Goal: Task Accomplishment & Management: Use online tool/utility

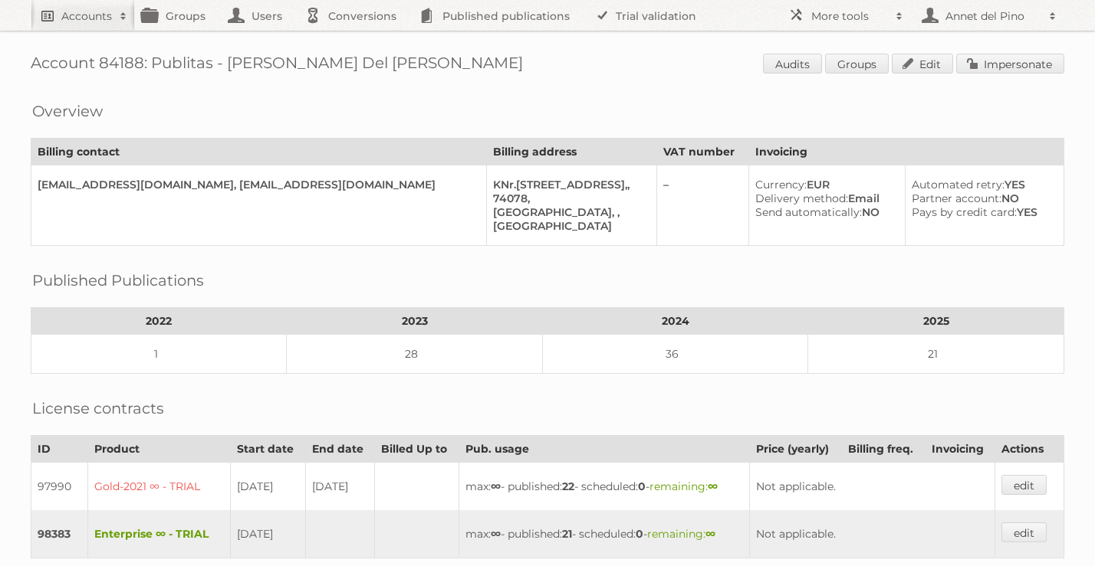
click at [84, 28] on link "Accounts" at bounding box center [83, 15] width 104 height 31
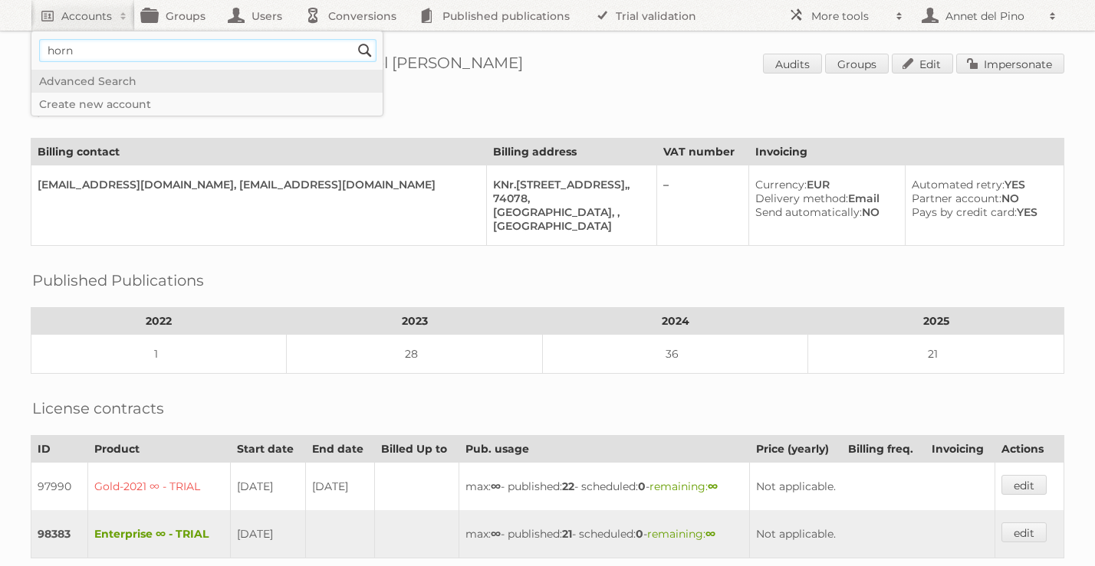
type input"] "hornbach"
click at [370, 46] on input "Search" at bounding box center [364, 50] width 23 height 23
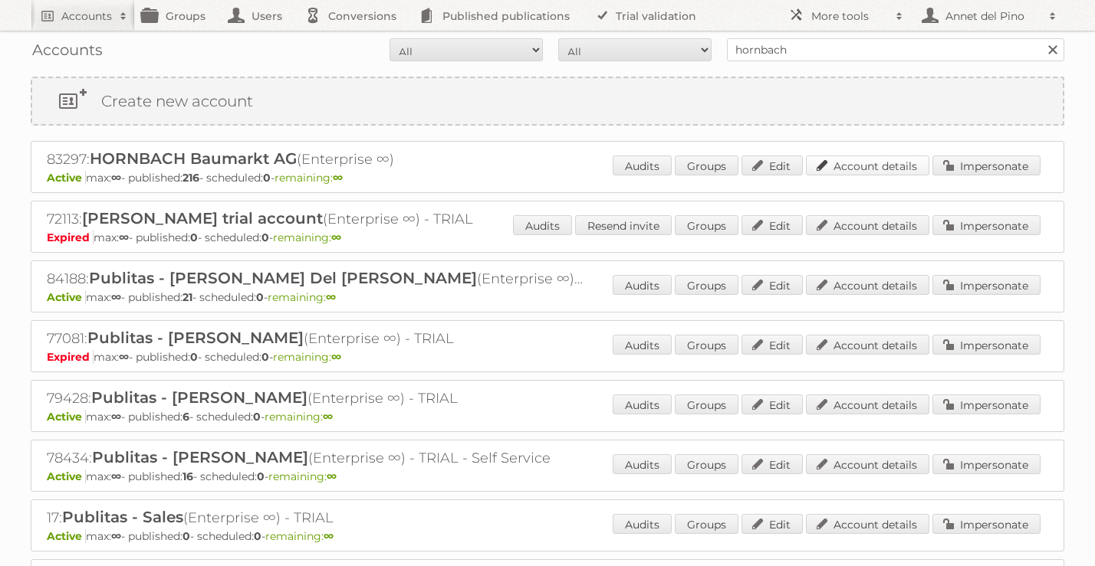
click at [840, 162] on link "Account details" at bounding box center [867, 166] width 123 height 20
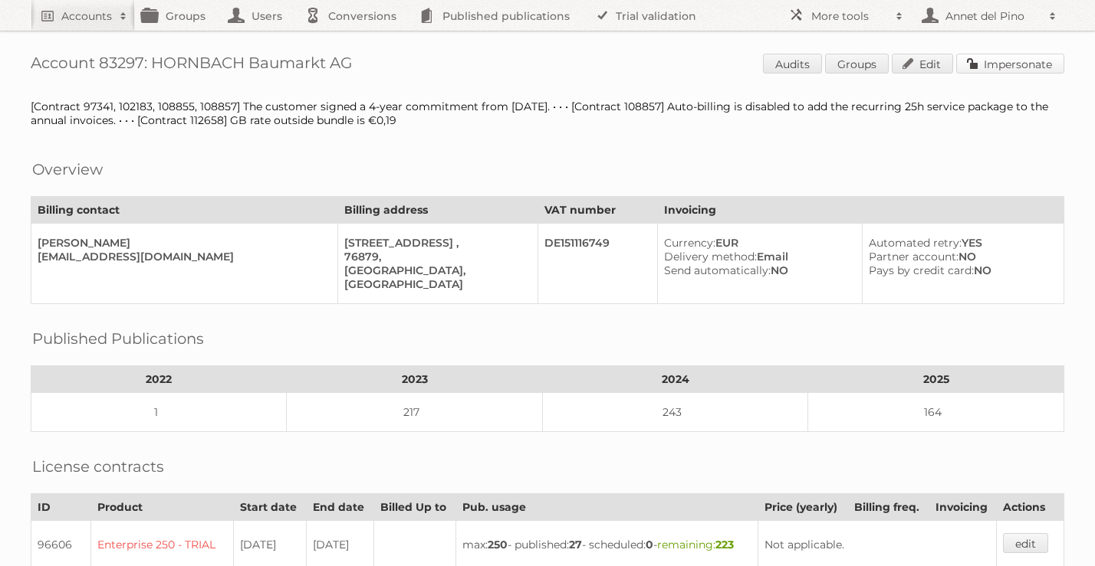
click at [1004, 61] on link "Impersonate" at bounding box center [1010, 64] width 108 height 20
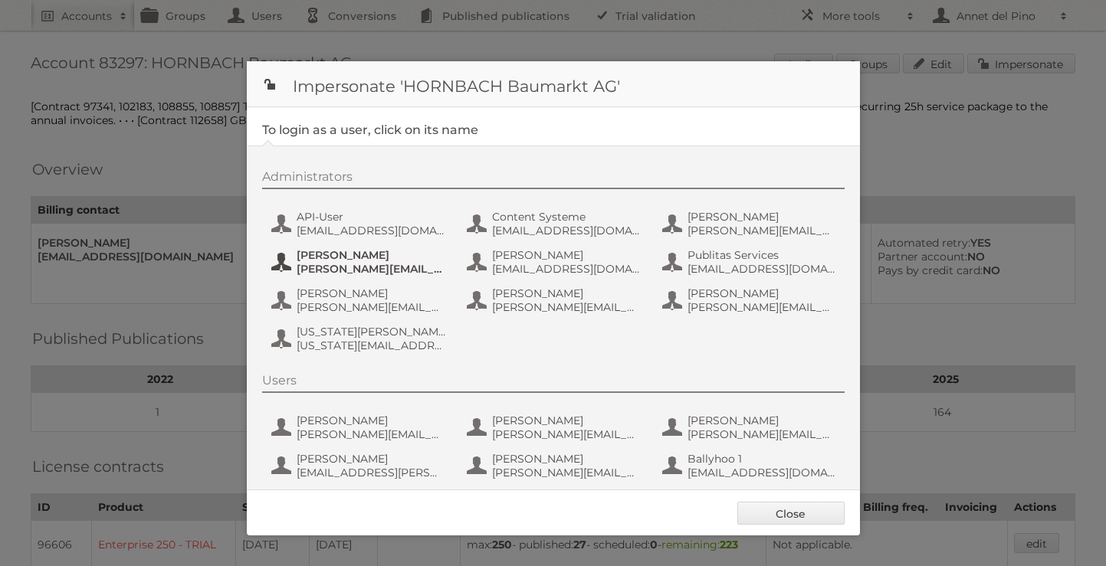
click at [365, 263] on span "jens.nord@hornbach.com" at bounding box center [371, 269] width 149 height 14
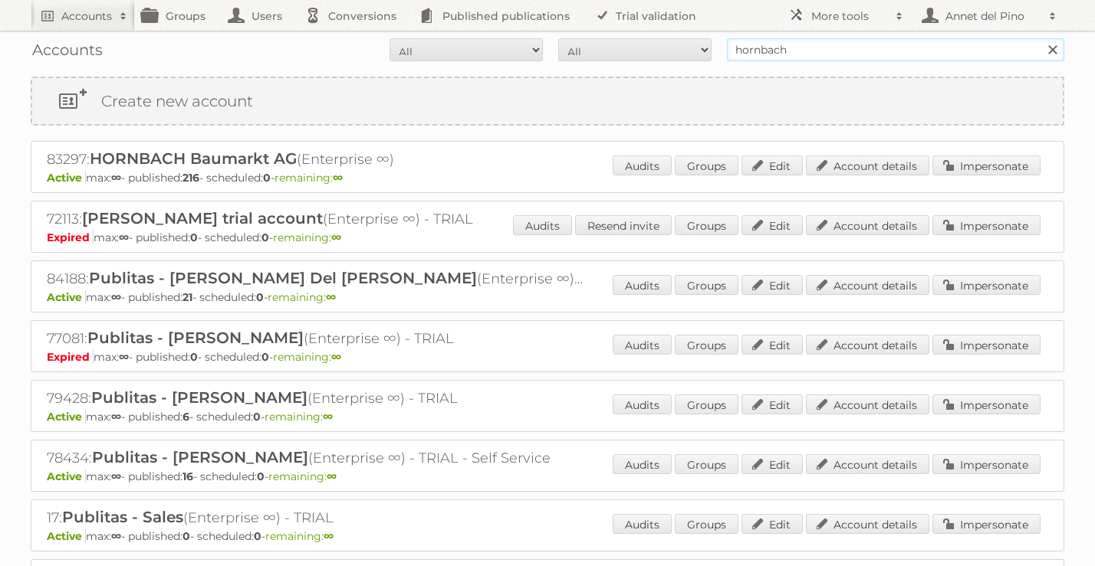
click at [795, 56] on input "hornbach" at bounding box center [895, 49] width 337 height 23
type input "[EMAIL_ADDRESS][DOMAIN_NAME]"
click at [1040, 38] on input "Search" at bounding box center [1051, 49] width 23 height 23
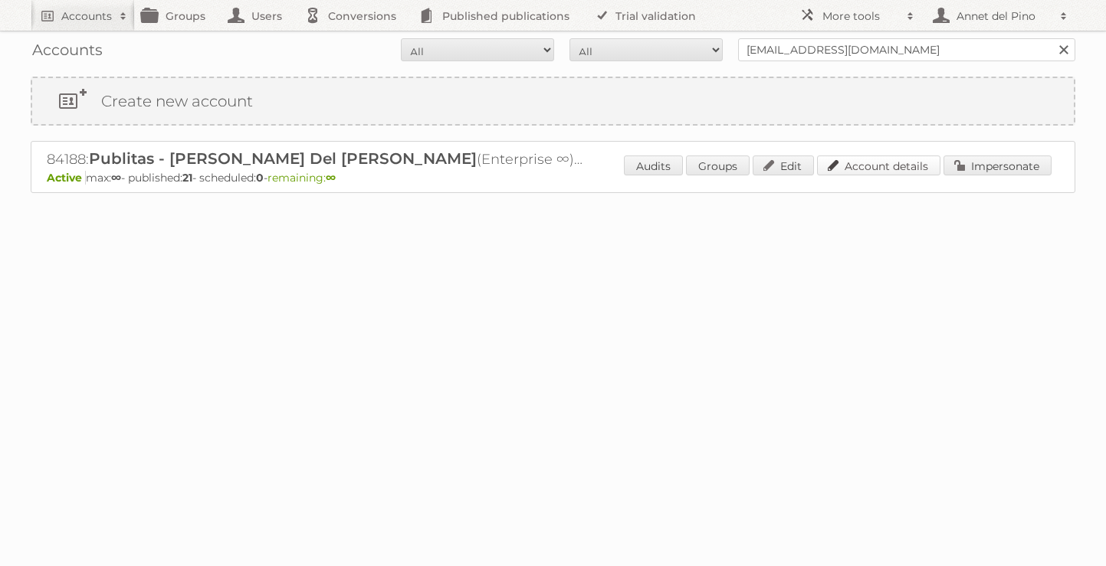
click at [868, 163] on link "Account details" at bounding box center [878, 166] width 123 height 20
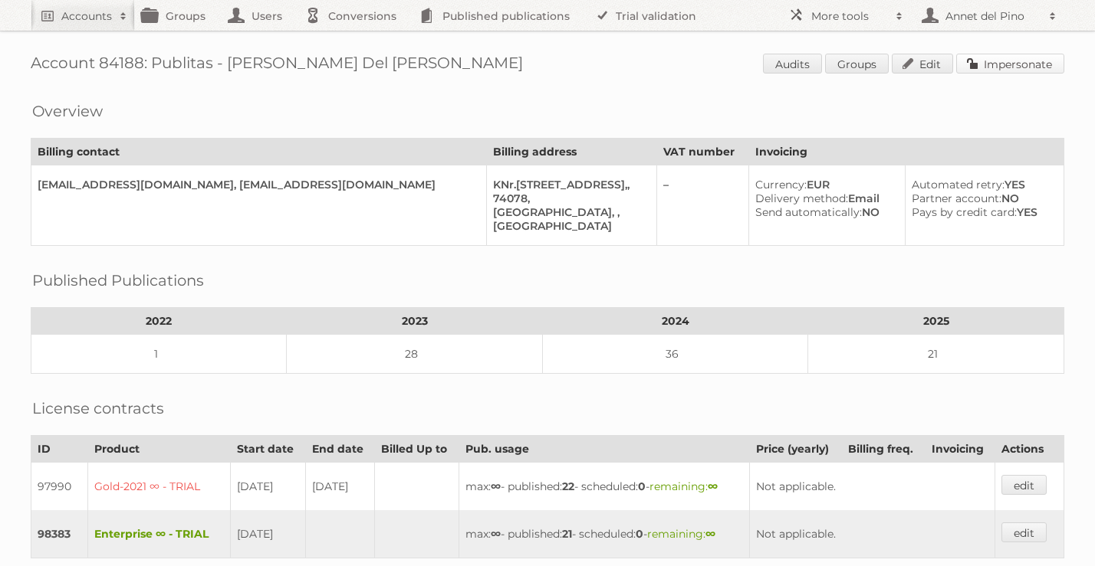
click at [996, 63] on link "Impersonate" at bounding box center [1010, 64] width 108 height 20
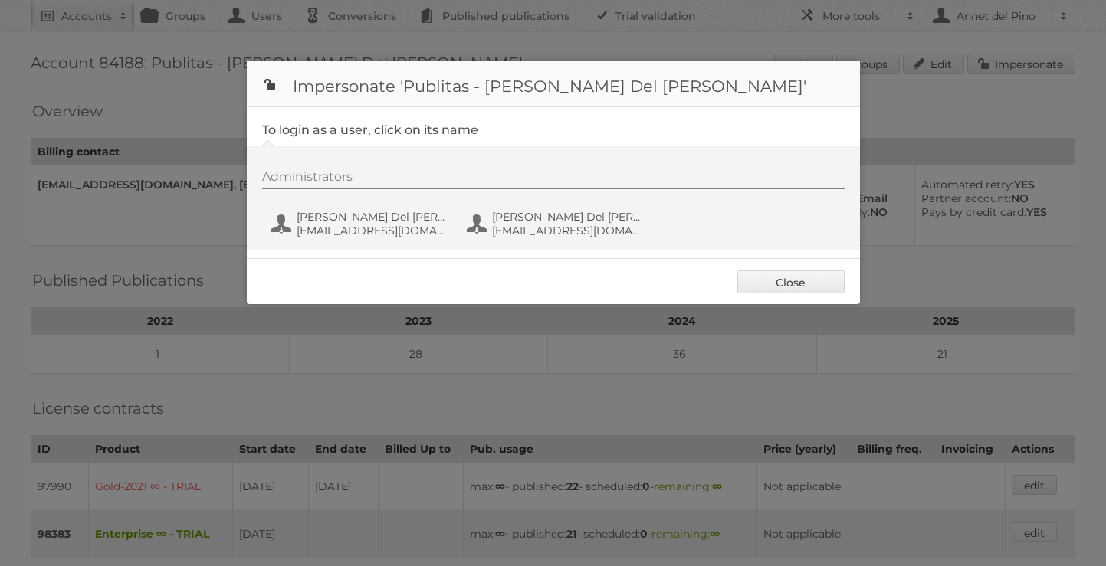
click at [389, 241] on div "Administrators [PERSON_NAME] Del Pino [EMAIL_ADDRESS][DOMAIN_NAME] [PERSON_NAME…" at bounding box center [561, 206] width 598 height 74
click at [389, 233] on span "[EMAIL_ADDRESS][DOMAIN_NAME]" at bounding box center [371, 231] width 149 height 14
